Goal: Consume media (video, audio): Consume media (video, audio)

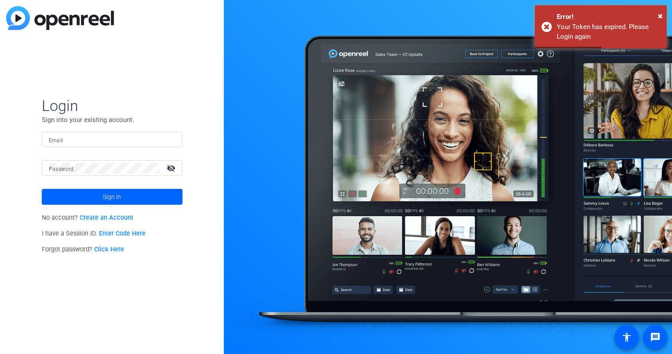
click at [137, 143] on input "Email" at bounding box center [112, 139] width 127 height 11
type input "[EMAIL_ADDRESS][DOMAIN_NAME]"
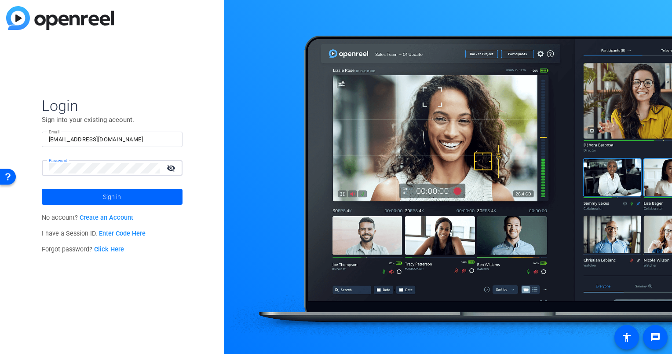
click at [42, 189] on button "Sign in" at bounding box center [112, 197] width 141 height 16
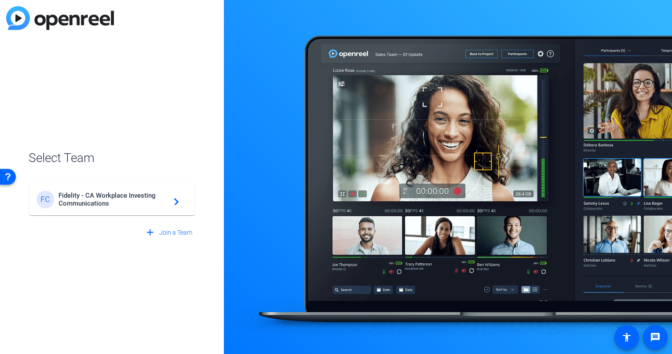
click at [106, 202] on span "Fidelity - CA Workplace Investing Communications" at bounding box center [113, 199] width 110 height 16
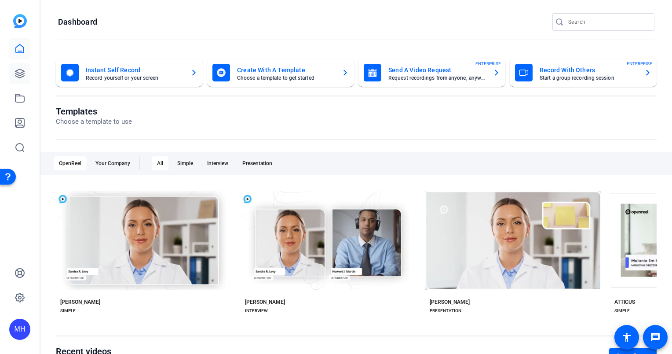
click at [22, 80] on link at bounding box center [19, 73] width 21 height 21
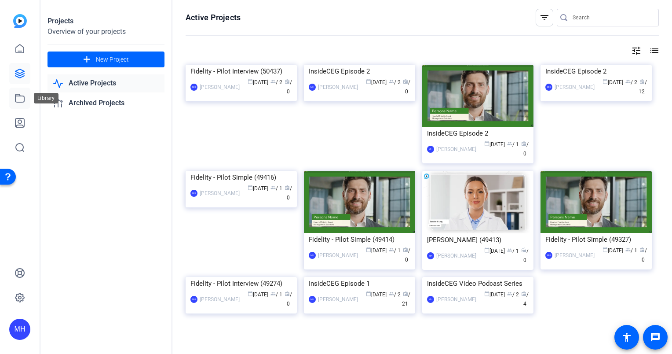
click at [23, 95] on icon at bounding box center [20, 98] width 11 height 11
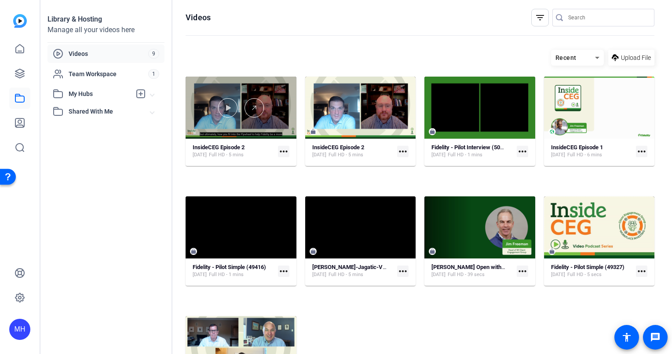
click at [275, 134] on div at bounding box center [241, 108] width 111 height 62
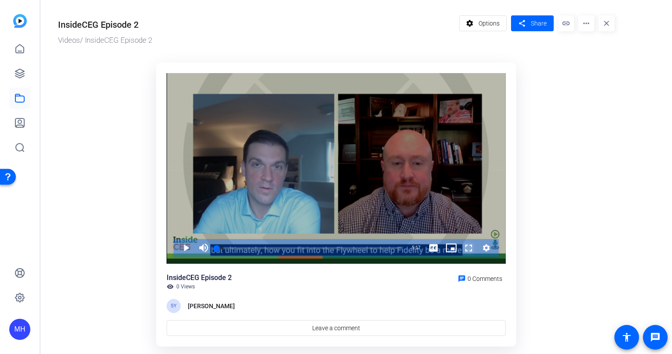
click at [460, 245] on span "Video Player" at bounding box center [460, 248] width 0 height 18
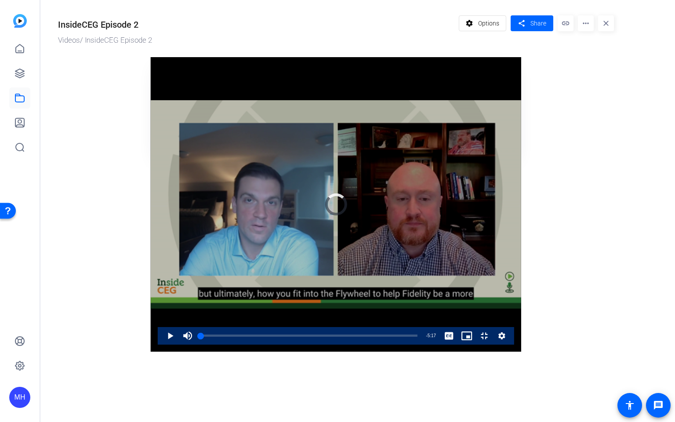
click at [395, 215] on div "Video Player" at bounding box center [336, 204] width 371 height 295
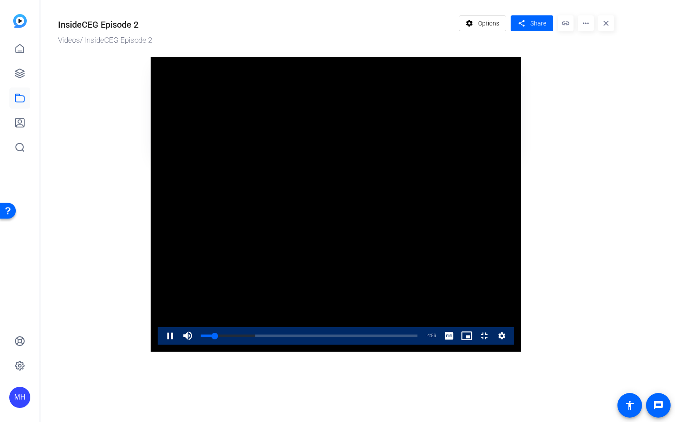
click at [473, 222] on video "Video Player" at bounding box center [336, 204] width 371 height 295
click at [201, 337] on div "Loaded : 25.15% 0:11 0:21" at bounding box center [309, 336] width 217 height 2
drag, startPoint x: 51, startPoint y: 408, endPoint x: 45, endPoint y: 408, distance: 6.2
click at [197, 345] on div "Loaded : 25.15% 0:01 0:11" at bounding box center [310, 336] width 226 height 18
click at [161, 345] on span "Video Player" at bounding box center [161, 336] width 0 height 18
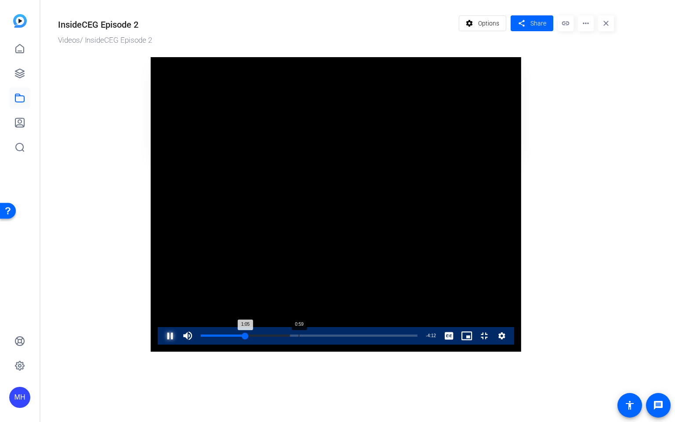
click at [201, 345] on div "Progress Bar" at bounding box center [309, 341] width 217 height 7
click at [151, 310] on video "Video Player" at bounding box center [336, 204] width 371 height 295
click at [521, 168] on video "Video Player" at bounding box center [336, 204] width 371 height 295
click at [345, 266] on video "Video Player" at bounding box center [336, 204] width 371 height 295
click at [225, 345] on div "Loaded : 53.83% 1:48 1:50" at bounding box center [310, 336] width 226 height 18
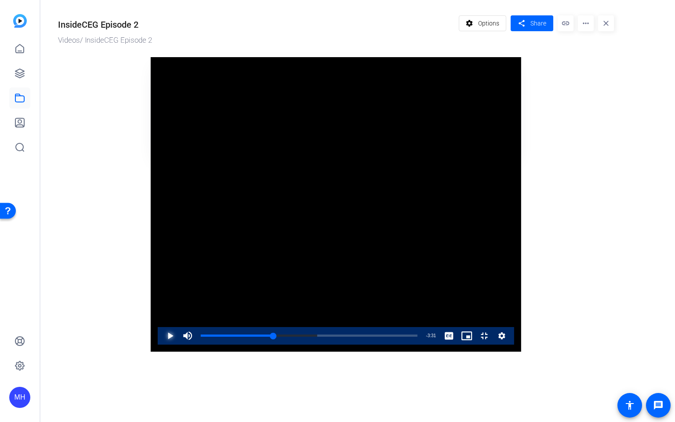
click at [161, 345] on span "Video Player" at bounding box center [161, 336] width 0 height 18
drag, startPoint x: 389, startPoint y: 279, endPoint x: 424, endPoint y: 278, distance: 34.7
click at [389, 279] on video "Video Player" at bounding box center [336, 204] width 371 height 295
click at [233, 337] on div "1:58" at bounding box center [241, 336] width 81 height 2
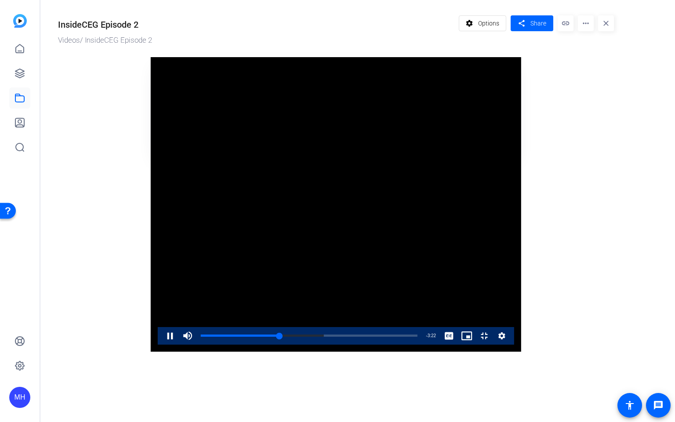
click at [349, 321] on video "Video Player" at bounding box center [336, 204] width 371 height 295
click at [424, 182] on video "Video Player" at bounding box center [336, 204] width 371 height 295
click at [418, 337] on div "Loaded : 97.62% 3:57 4:04" at bounding box center [309, 336] width 217 height 2
click at [418, 345] on div "Progress Bar" at bounding box center [309, 341] width 217 height 7
click at [418, 337] on div "Loaded : 97.62% 3:50 3:51" at bounding box center [309, 336] width 217 height 2
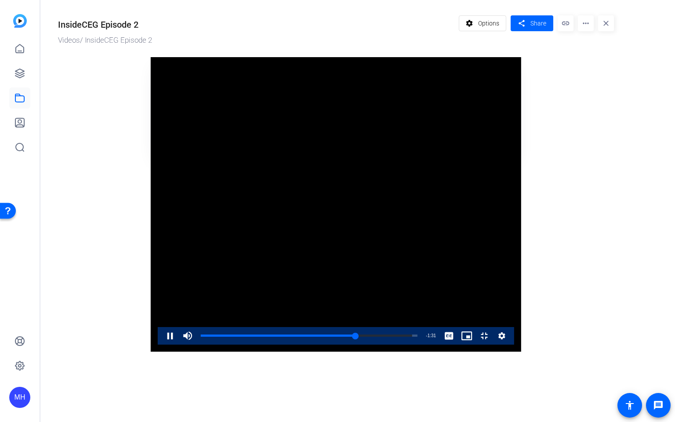
click at [361, 272] on video "Video Player" at bounding box center [336, 204] width 371 height 295
click at [161, 345] on span "Video Player" at bounding box center [161, 336] width 0 height 18
click at [288, 315] on video "Video Player" at bounding box center [336, 204] width 371 height 295
click at [521, 164] on video "Video Player" at bounding box center [336, 204] width 371 height 295
click at [452, 317] on video "Video Player" at bounding box center [336, 204] width 371 height 295
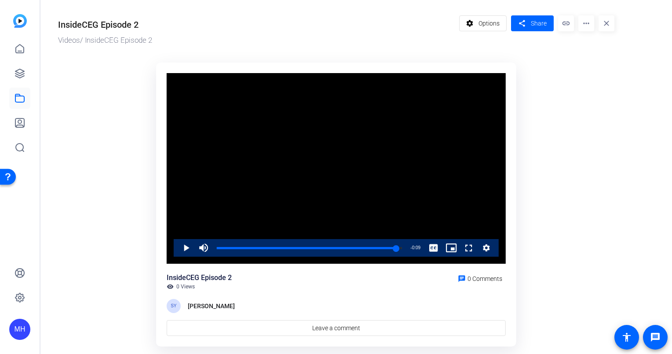
click at [584, 23] on mat-icon "more_horiz" at bounding box center [586, 23] width 16 height 16
click at [616, 53] on span "Edit in Creator" at bounding box center [603, 50] width 36 height 11
